Goal: Transaction & Acquisition: Book appointment/travel/reservation

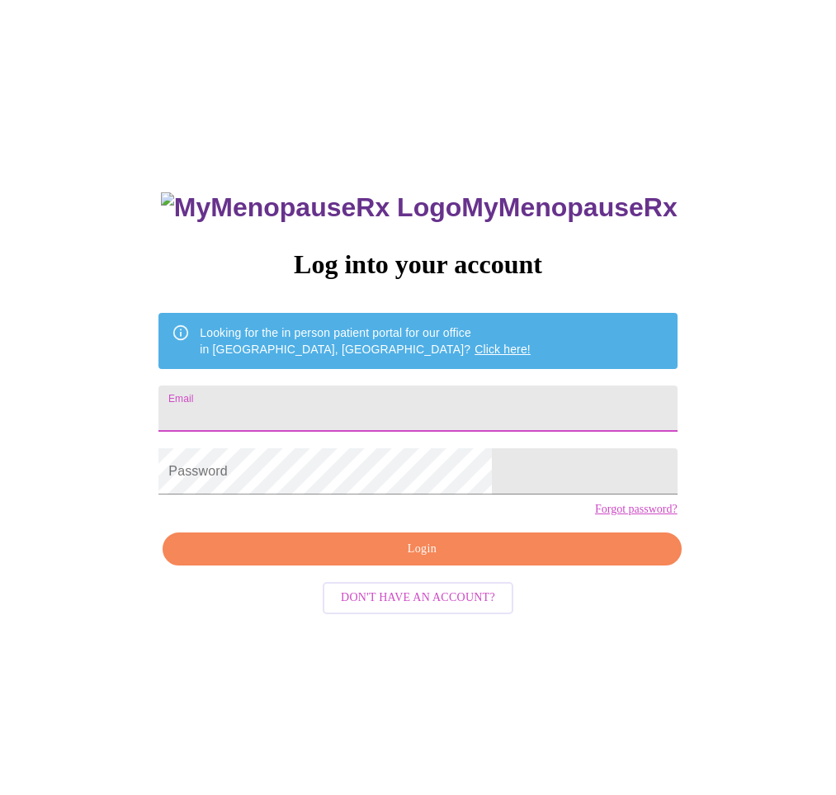
type input "[EMAIL_ADDRESS][DOMAIN_NAME]"
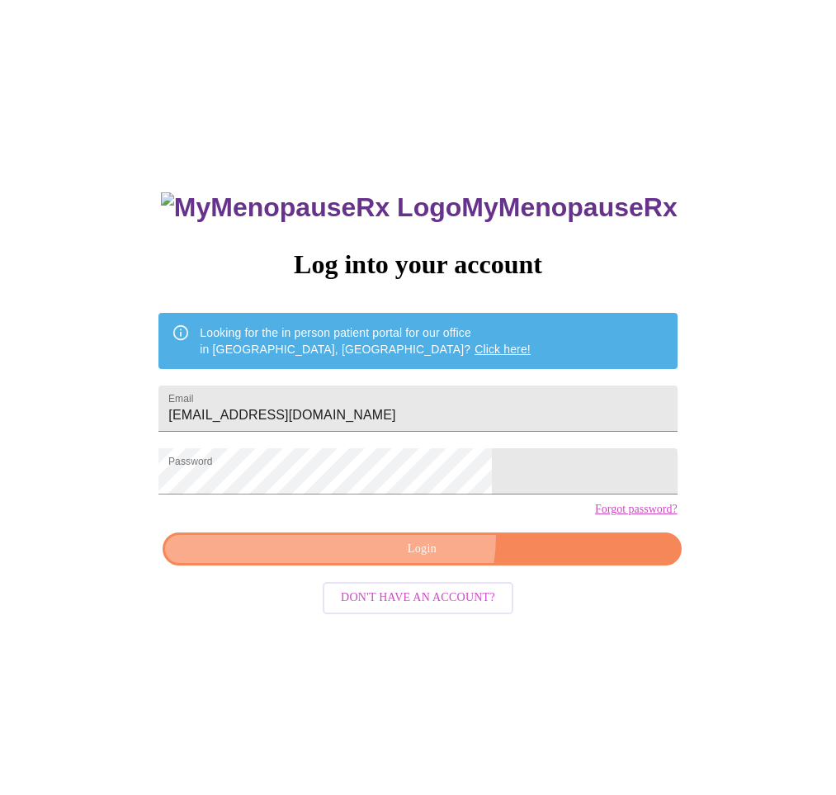
click at [422, 566] on button "Login" at bounding box center [422, 550] width 518 height 34
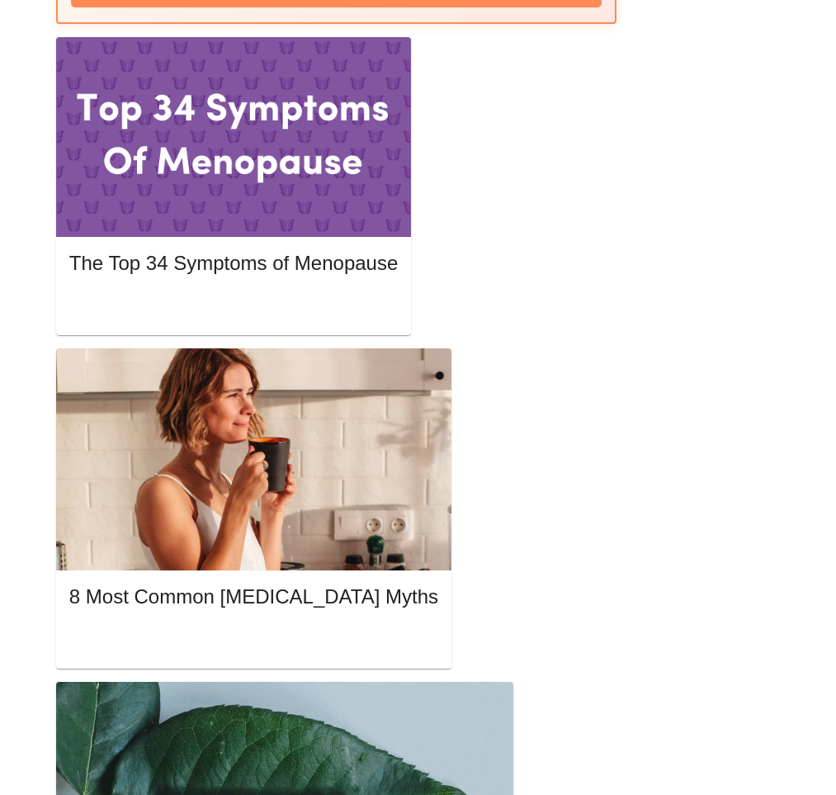
scroll to position [809, 0]
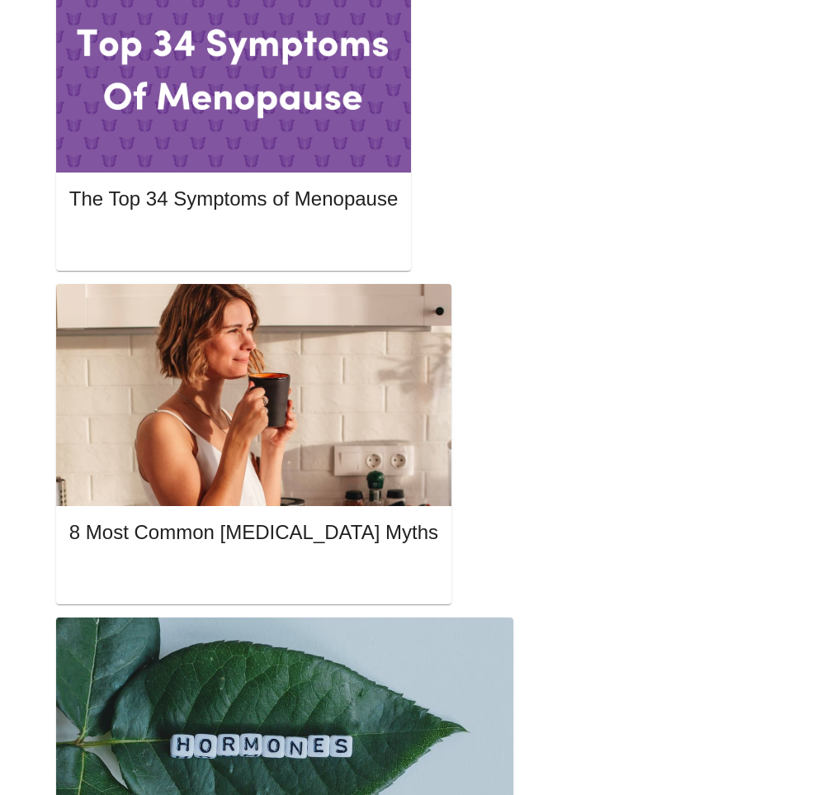
scroll to position [852, 0]
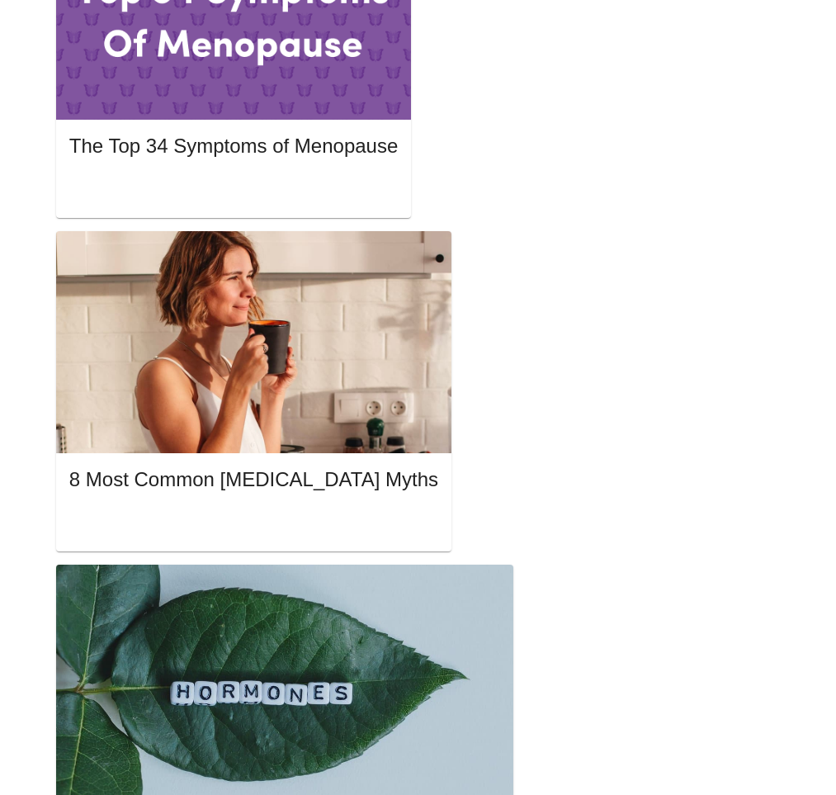
scroll to position [932, 0]
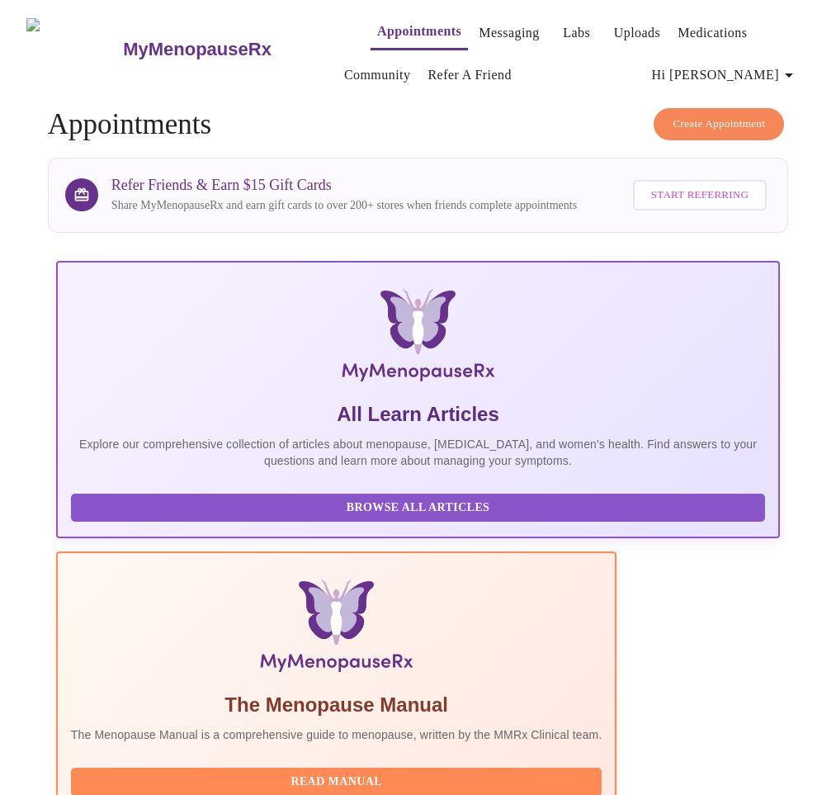
scroll to position [0, 0]
click at [793, 73] on icon "button" at bounding box center [789, 75] width 8 height 4
click at [566, 62] on div at bounding box center [418, 397] width 836 height 795
click at [704, 121] on span "Create Appointment" at bounding box center [719, 124] width 92 height 19
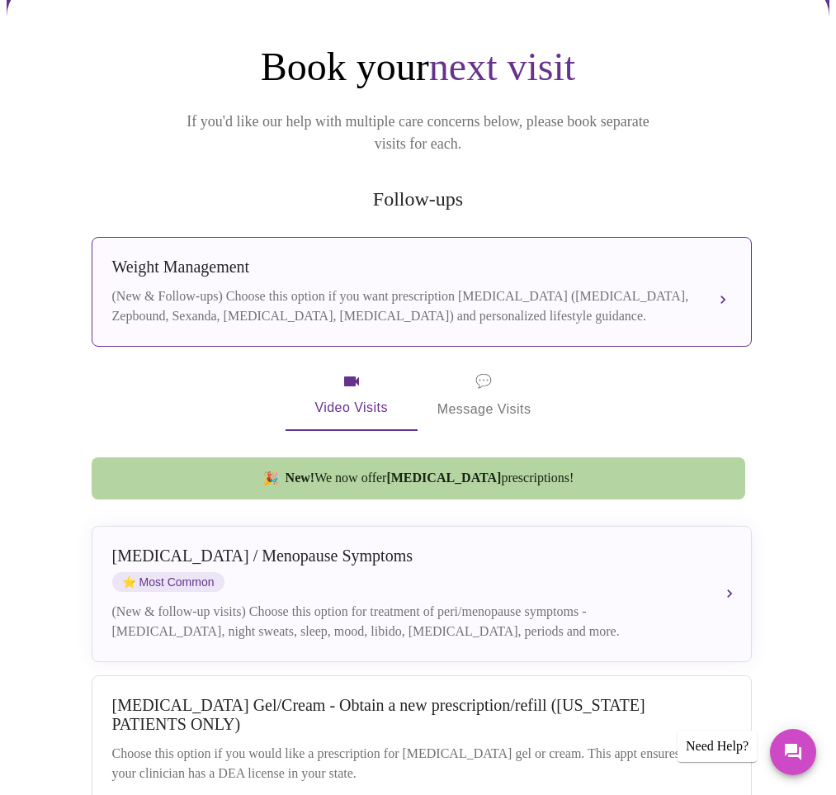
scroll to position [171, 0]
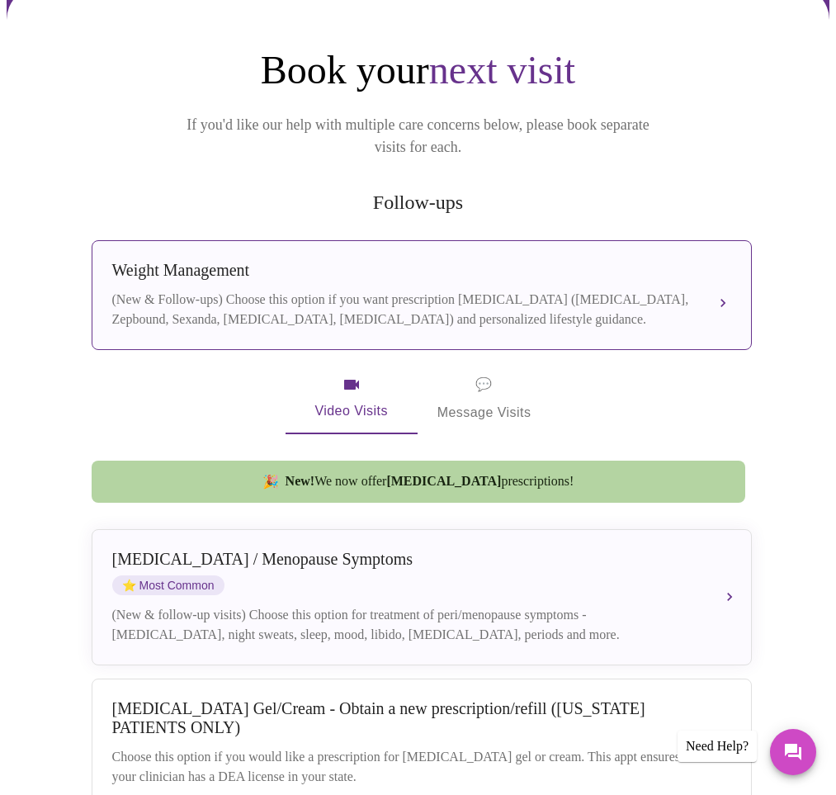
click at [491, 290] on div "(New & Follow-ups) Choose this option if you want prescription [MEDICAL_DATA] (…" at bounding box center [405, 310] width 586 height 40
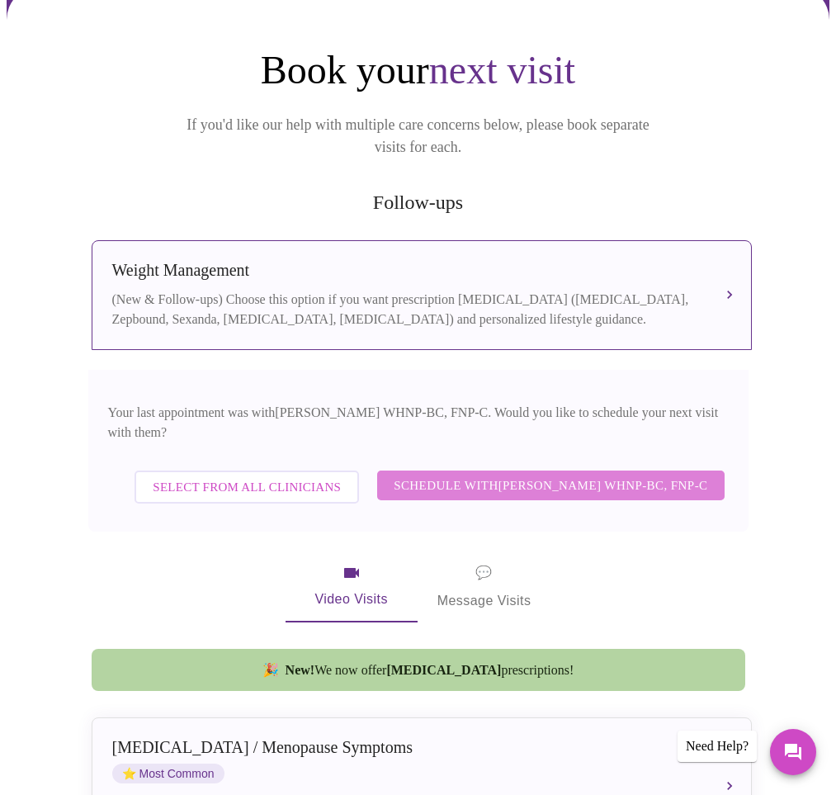
scroll to position [173, 0]
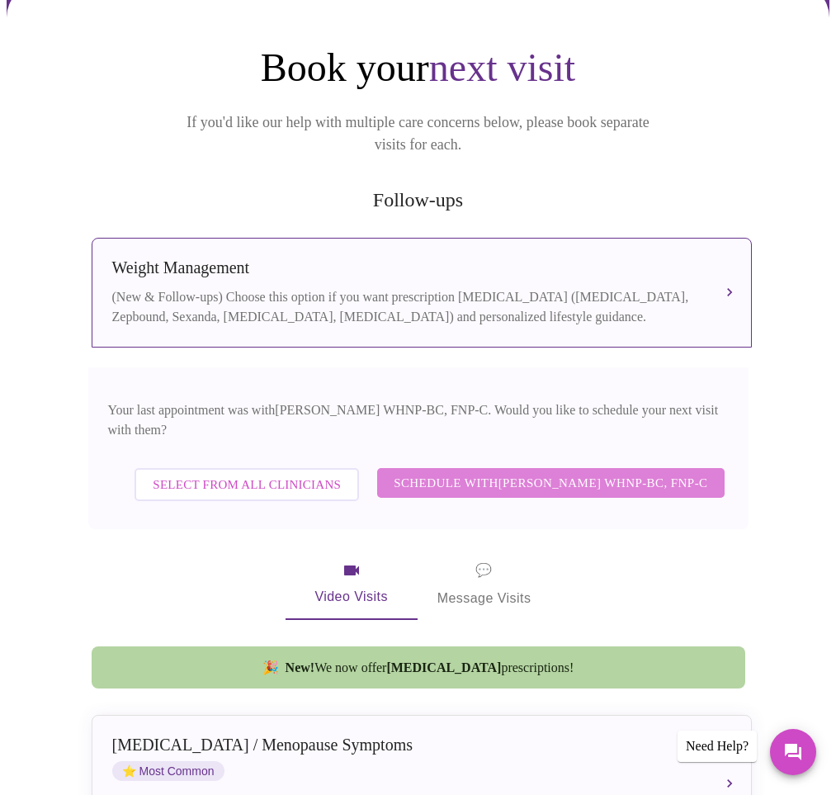
click at [519, 472] on span "Schedule with [PERSON_NAME] WHNP-BC, FNP-C" at bounding box center [551, 482] width 314 height 21
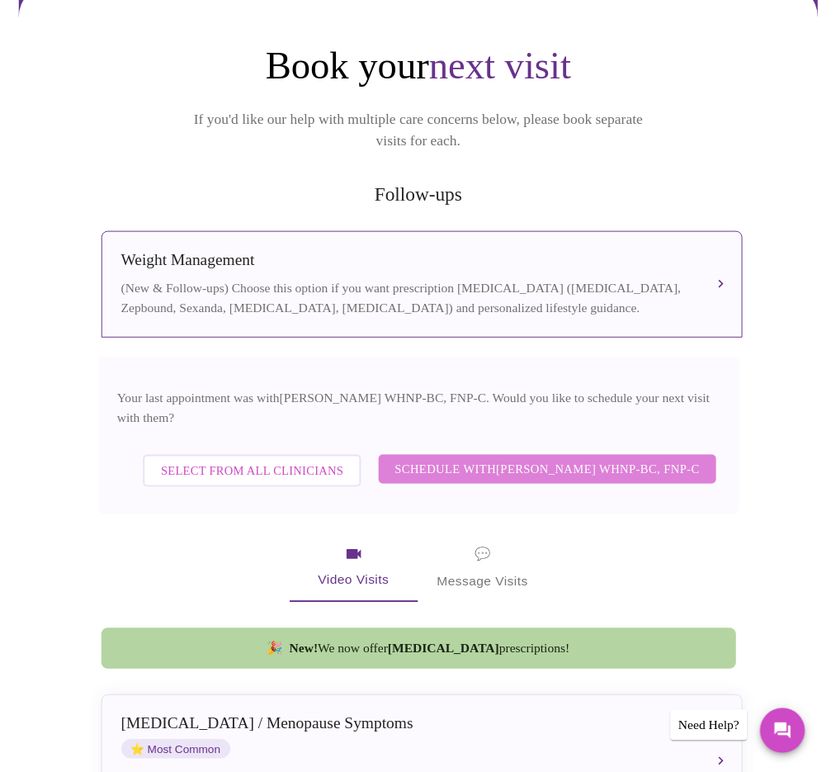
scroll to position [0, 0]
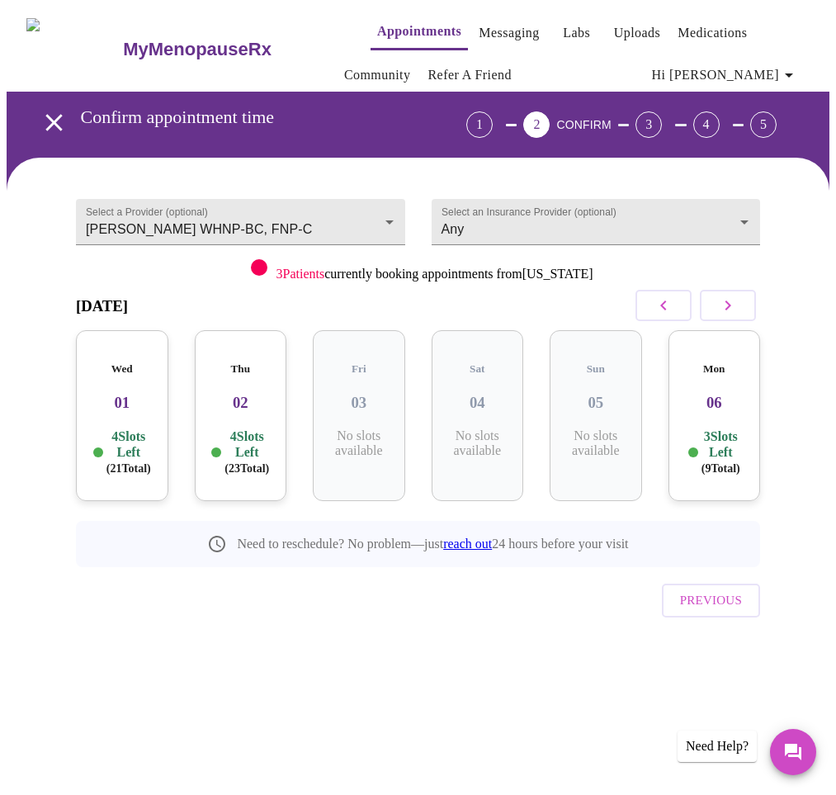
click at [726, 430] on p "3 Slots Left ( 9 Total)" at bounding box center [722, 452] width 40 height 48
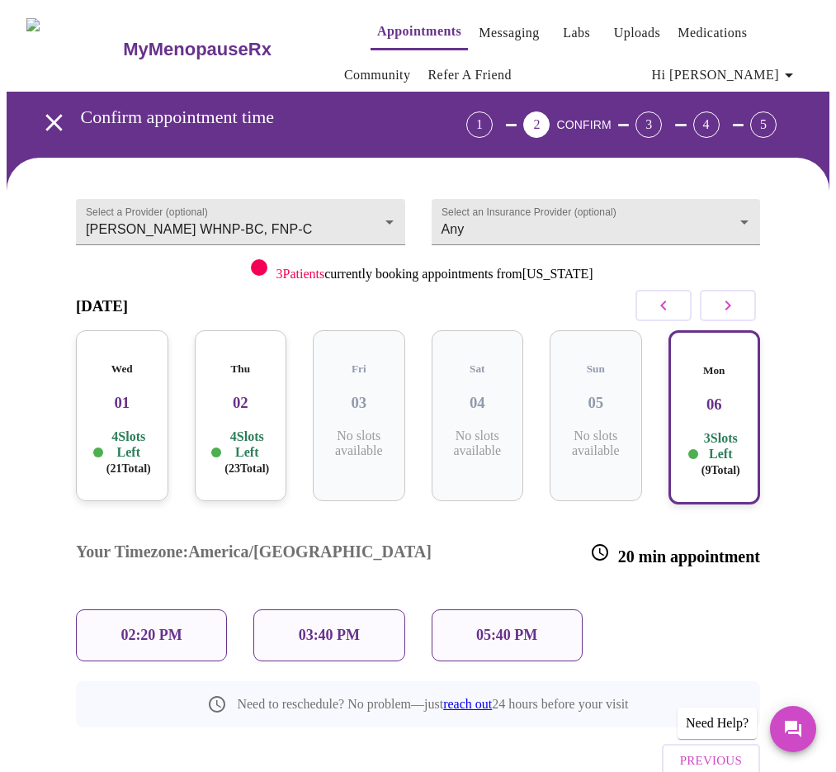
click at [145, 627] on p "02:20 PM" at bounding box center [151, 635] width 61 height 17
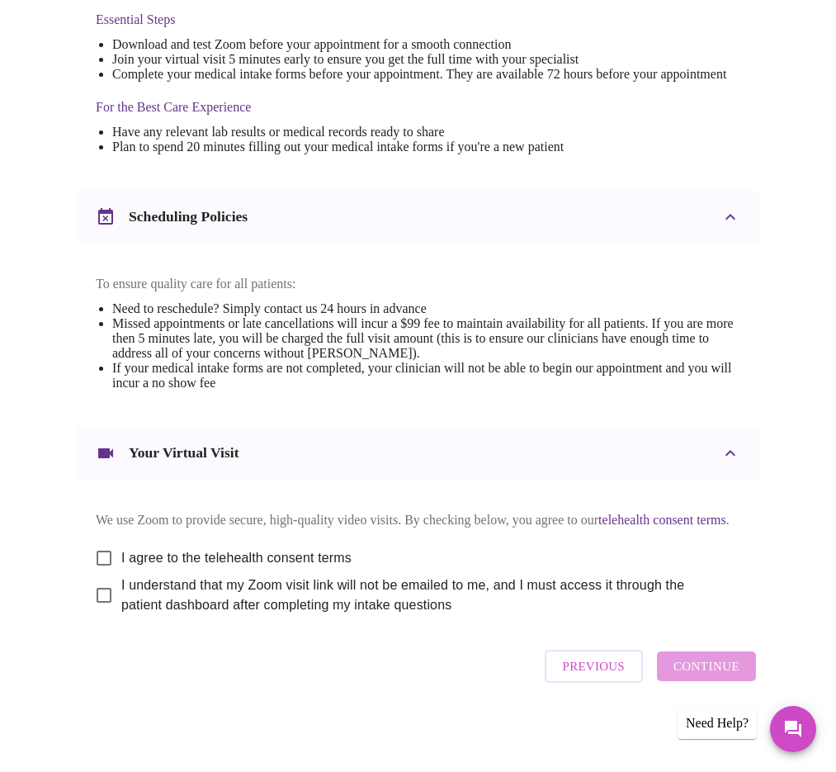
scroll to position [571, 0]
drag, startPoint x: 98, startPoint y: 560, endPoint x: 102, endPoint y: 578, distance: 18.5
click at [98, 560] on input "I agree to the telehealth consent terms" at bounding box center [104, 558] width 35 height 35
checkbox input "true"
drag, startPoint x: 102, startPoint y: 597, endPoint x: 295, endPoint y: 620, distance: 194.6
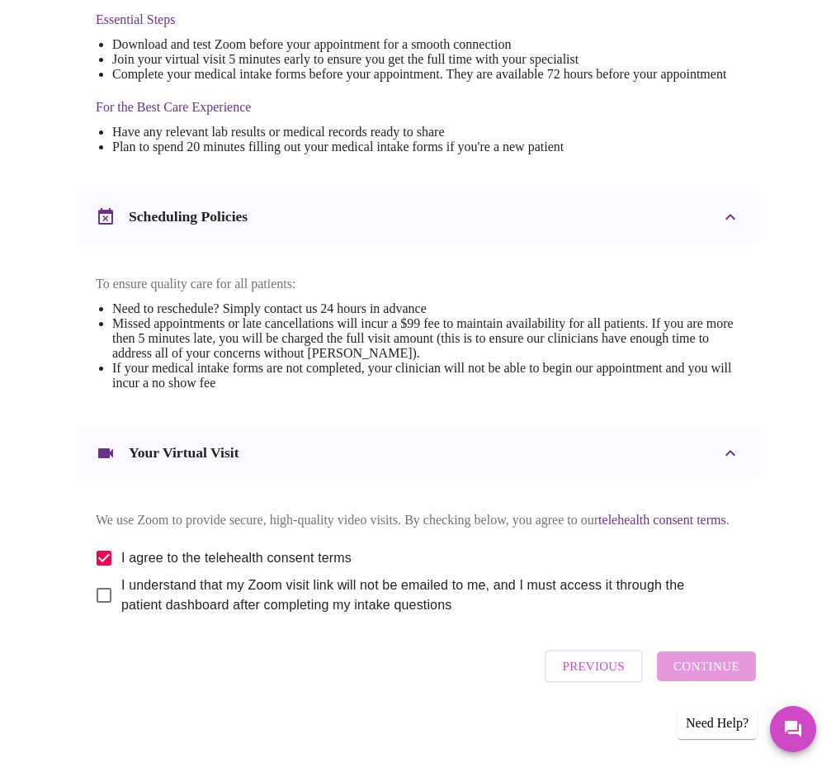
click at [102, 597] on input "I understand that my Zoom visit link will not be emailed to me, and I must acce…" at bounding box center [104, 595] width 35 height 35
checkbox input "true"
click at [740, 674] on span "Continue" at bounding box center [707, 666] width 66 height 21
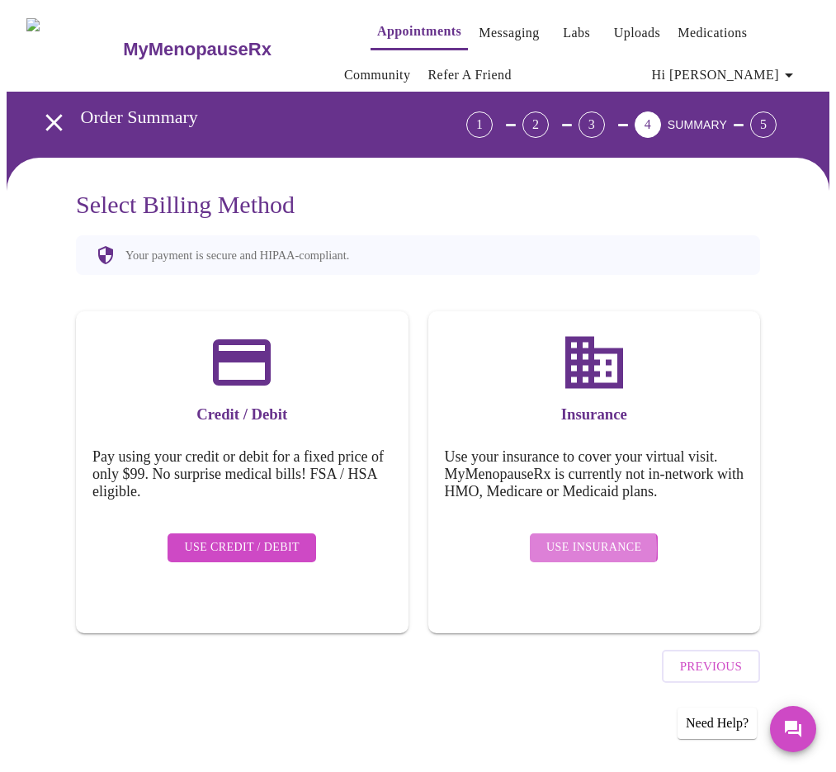
click at [573, 537] on span "Use Insurance" at bounding box center [594, 547] width 95 height 21
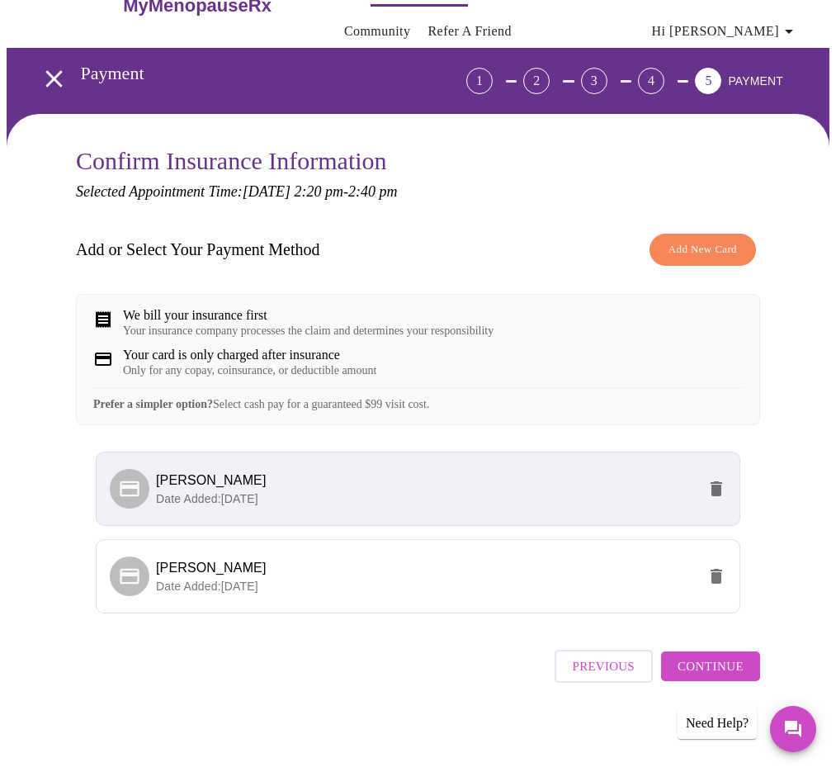
scroll to position [57, 0]
click at [722, 669] on span "Continue" at bounding box center [711, 666] width 66 height 21
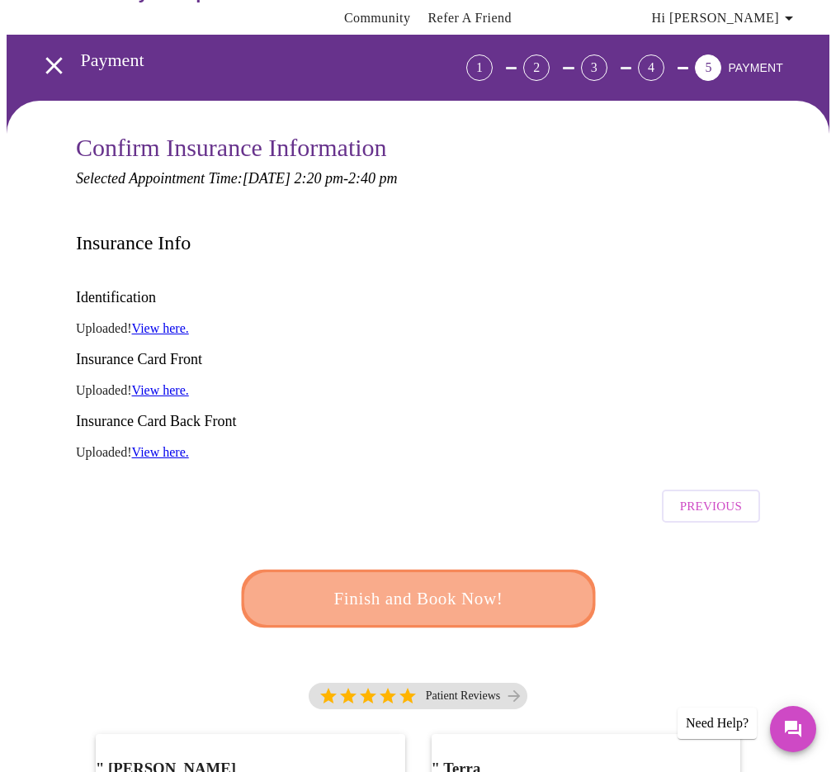
click at [479, 583] on span "Finish and Book Now!" at bounding box center [417, 598] width 315 height 31
